Goal: Transaction & Acquisition: Purchase product/service

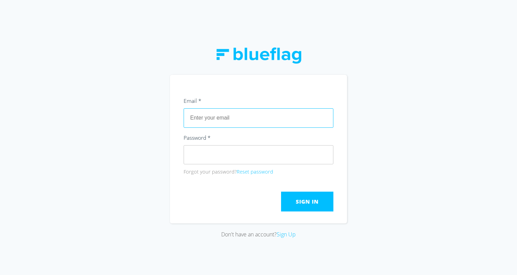
click at [233, 115] on input "text" at bounding box center [258, 117] width 150 height 19
type input "[PERSON_NAME][EMAIL_ADDRESS][DOMAIN_NAME]"
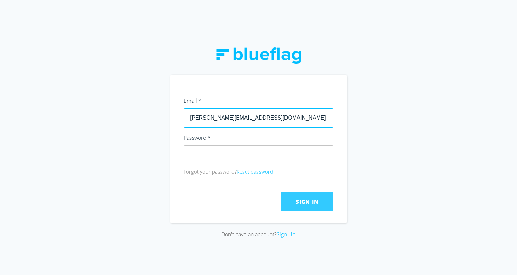
click at [300, 201] on span "Sign In" at bounding box center [307, 202] width 23 height 8
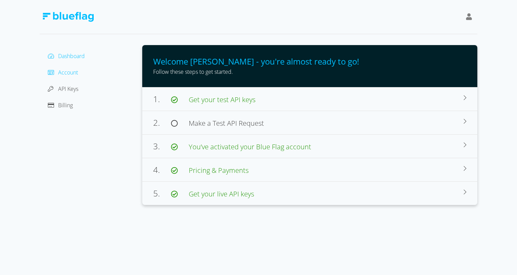
click at [66, 74] on span "Account" at bounding box center [68, 73] width 20 height 8
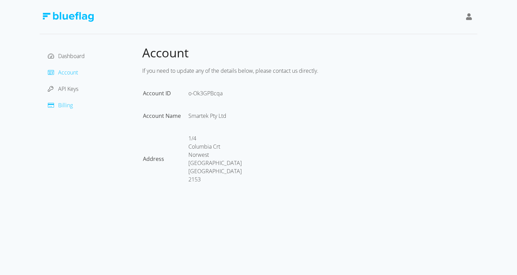
click at [65, 107] on span "Billing" at bounding box center [65, 105] width 15 height 8
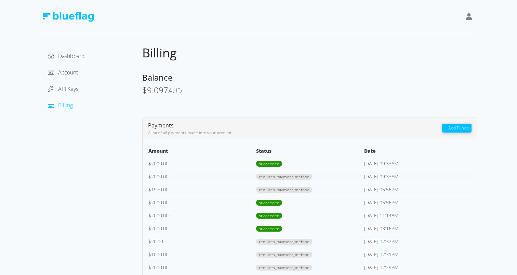
click at [459, 131] on button "+ Add Funds" at bounding box center [456, 128] width 29 height 9
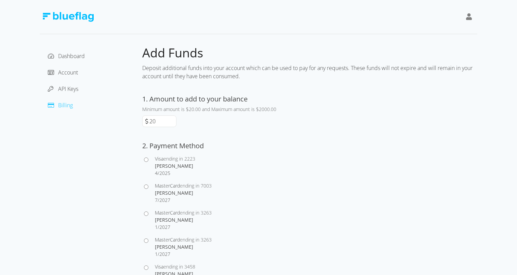
click at [160, 127] on div "20" at bounding box center [159, 121] width 34 height 12
click at [160, 124] on input "20" at bounding box center [162, 121] width 28 height 11
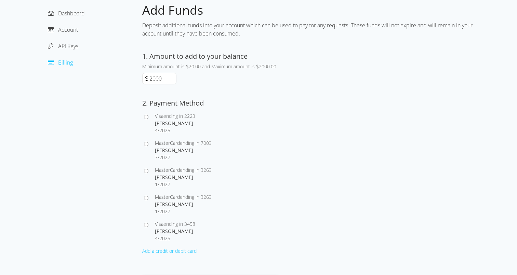
scroll to position [43, 0]
type input "2000"
click at [145, 172] on input "MasterCard ending in 3263 [PERSON_NAME] 1 / 2027" at bounding box center [146, 170] width 4 height 4
radio input "true"
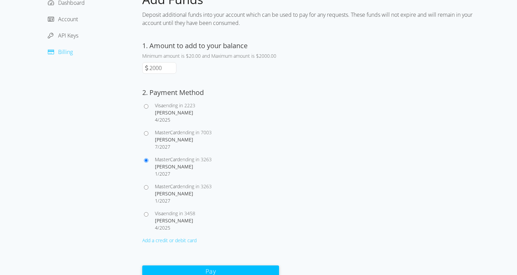
scroll to position [54, 0]
click at [183, 269] on button "Pay" at bounding box center [210, 270] width 137 height 12
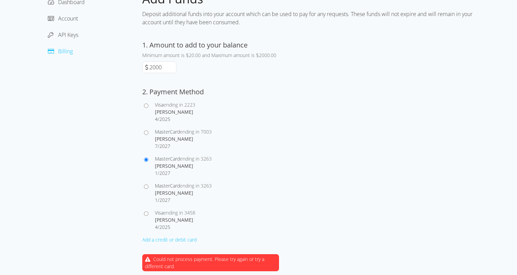
click at [147, 134] on input "MasterCard ending in 7003 [PERSON_NAME] 7 / 2027" at bounding box center [146, 133] width 4 height 4
radio input "true"
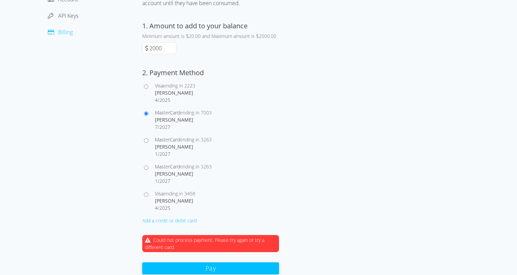
click at [192, 264] on button "Pay" at bounding box center [210, 268] width 137 height 12
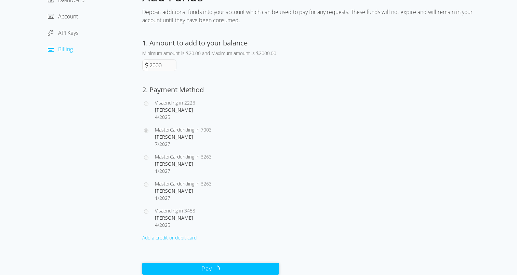
scroll to position [0, 0]
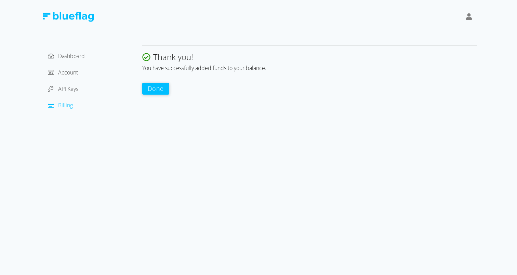
click at [151, 87] on button "Done" at bounding box center [155, 89] width 27 height 12
